Goal: Transaction & Acquisition: Purchase product/service

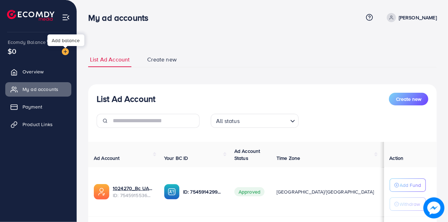
click at [67, 53] on img at bounding box center [65, 51] width 7 height 7
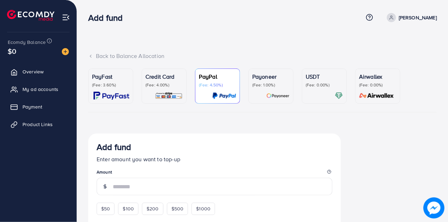
click at [103, 92] on img at bounding box center [111, 96] width 36 height 8
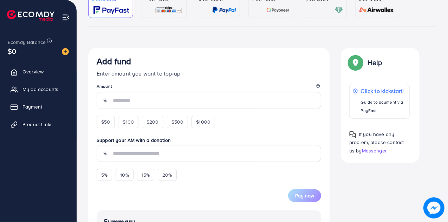
scroll to position [93, 0]
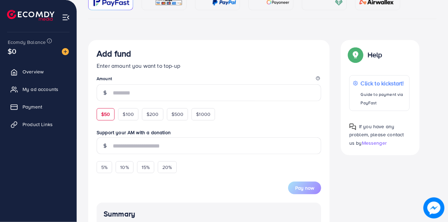
click at [100, 113] on div "$50" at bounding box center [106, 114] width 18 height 12
type input "**"
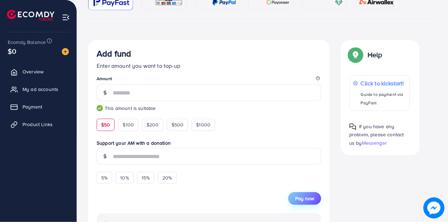
click at [305, 201] on span "Pay now" at bounding box center [304, 198] width 19 height 7
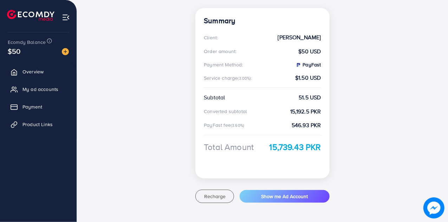
scroll to position [135, 0]
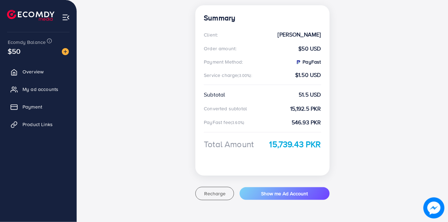
click at [304, 109] on strong "15,192.5 PKR" at bounding box center [305, 109] width 31 height 8
drag, startPoint x: 304, startPoint y: 109, endPoint x: 290, endPoint y: 109, distance: 14.8
click at [290, 109] on strong "15,192.5 PKR" at bounding box center [305, 109] width 31 height 8
copy strong "15,192"
click at [290, 109] on strong "15,192.5 PKR" at bounding box center [305, 109] width 31 height 8
